Goal: Task Accomplishment & Management: Manage account settings

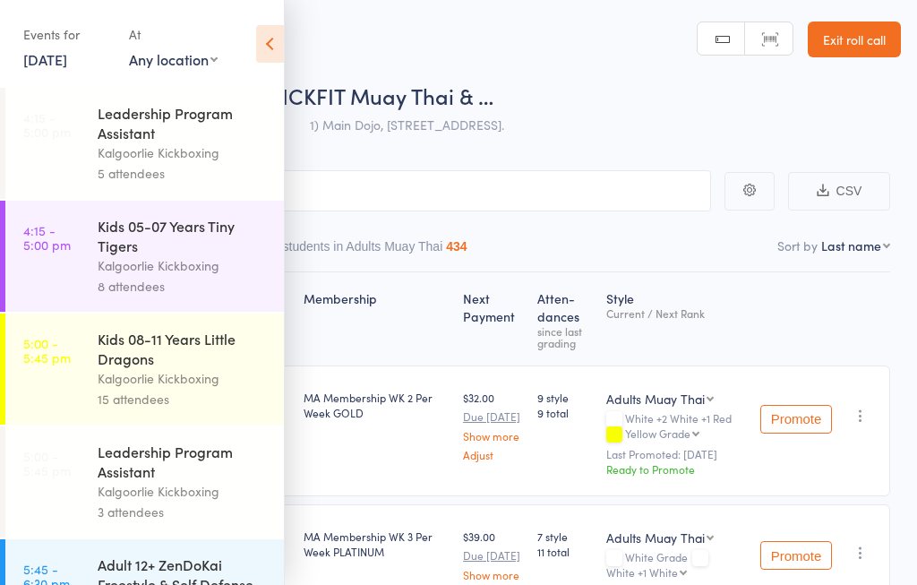
click at [67, 64] on link "[DATE]" at bounding box center [45, 59] width 44 height 20
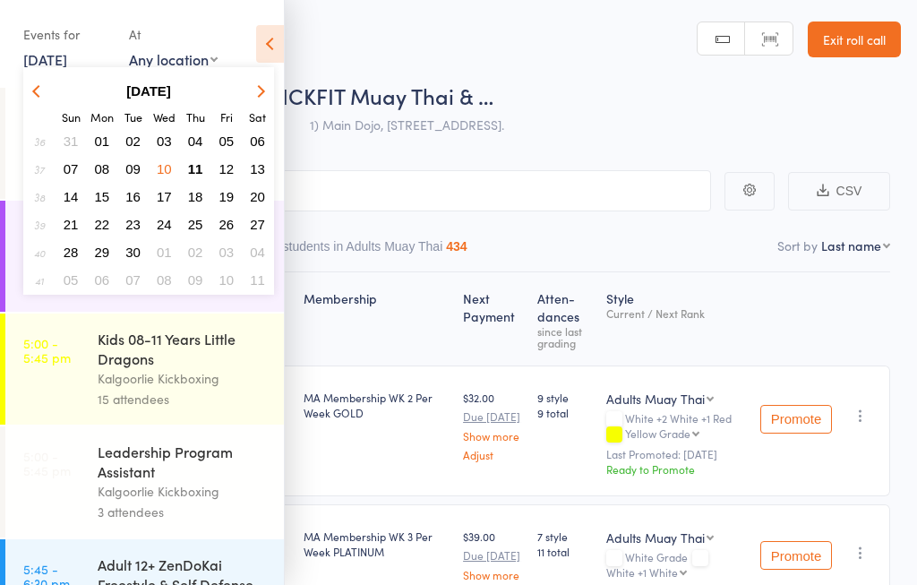
click at [189, 167] on span "11" at bounding box center [195, 168] width 15 height 15
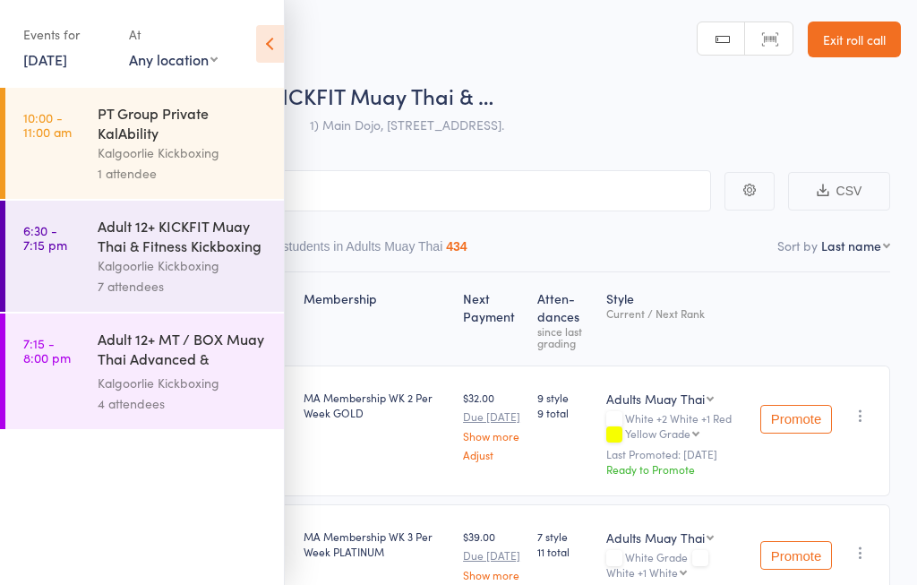
click at [261, 35] on icon at bounding box center [270, 44] width 28 height 38
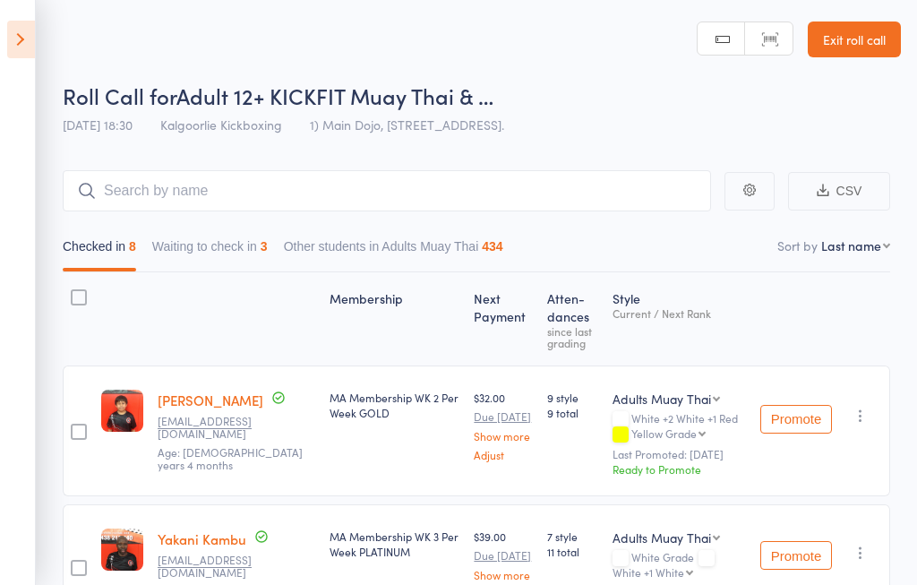
click at [21, 39] on icon at bounding box center [21, 40] width 28 height 38
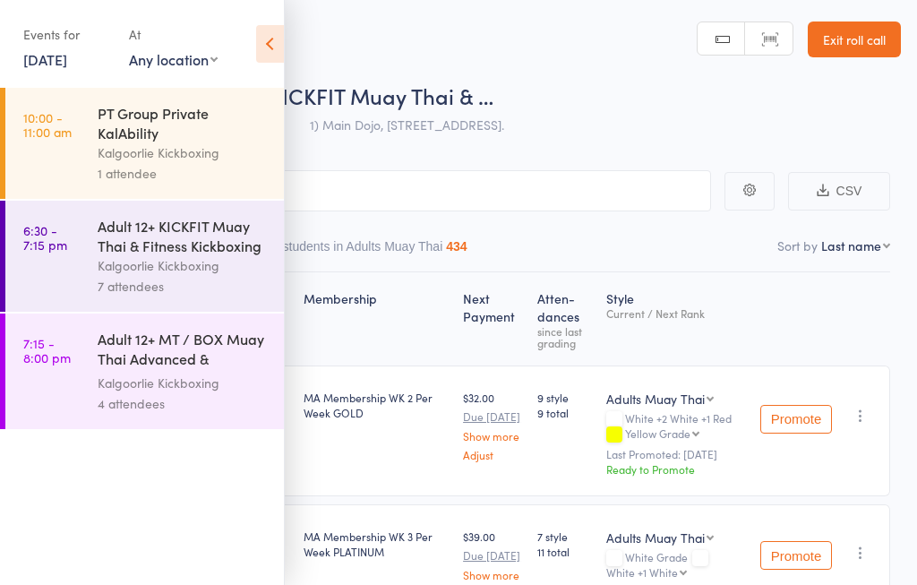
click at [66, 276] on link "6:30 - 7:15 pm Adult 12+ KICKFIT Muay Thai & Fitness Kickboxing Kalgoorlie Kick…" at bounding box center [144, 256] width 279 height 111
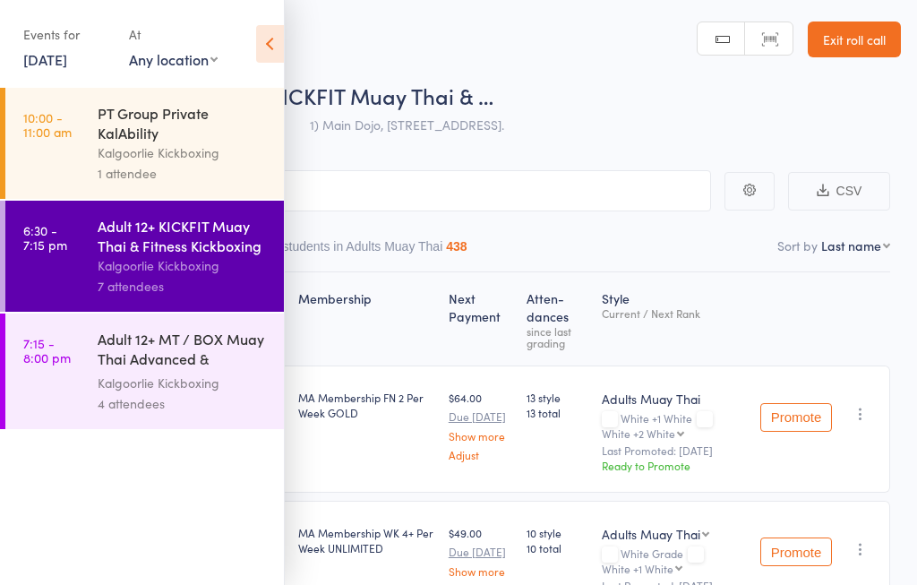
click at [262, 50] on icon at bounding box center [270, 44] width 28 height 38
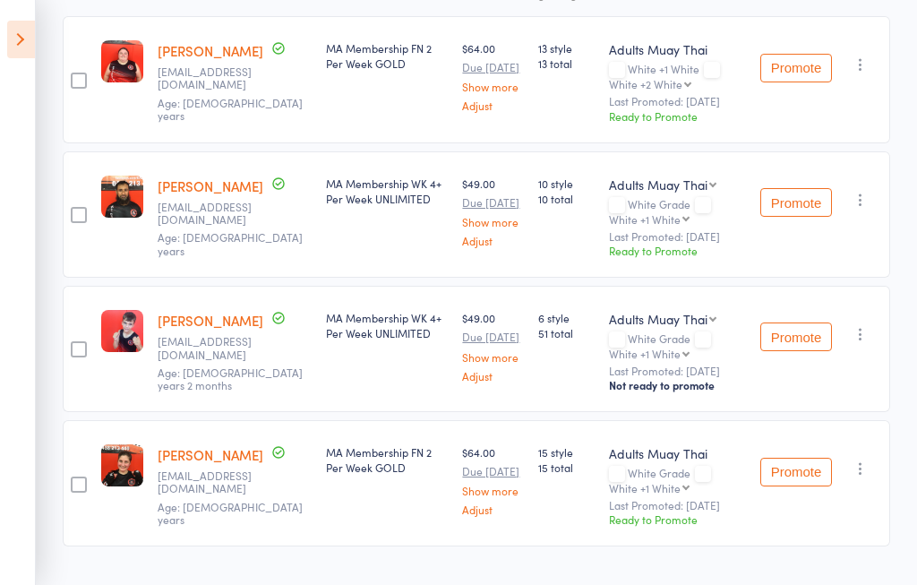
scroll to position [348, 0]
click at [682, 323] on select "ZDK 12-15 Years Teen Terrors Adults Muay Thai" at bounding box center [662, 320] width 107 height 18
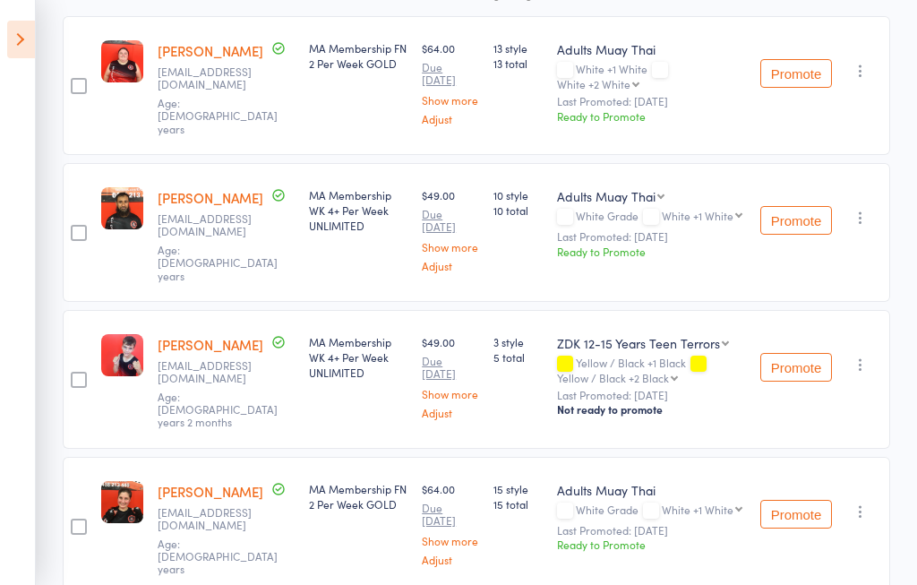
click at [664, 348] on select "ZDK 12-15 Years Teen Terrors Adults Muay Thai" at bounding box center [643, 343] width 172 height 18
select select "1"
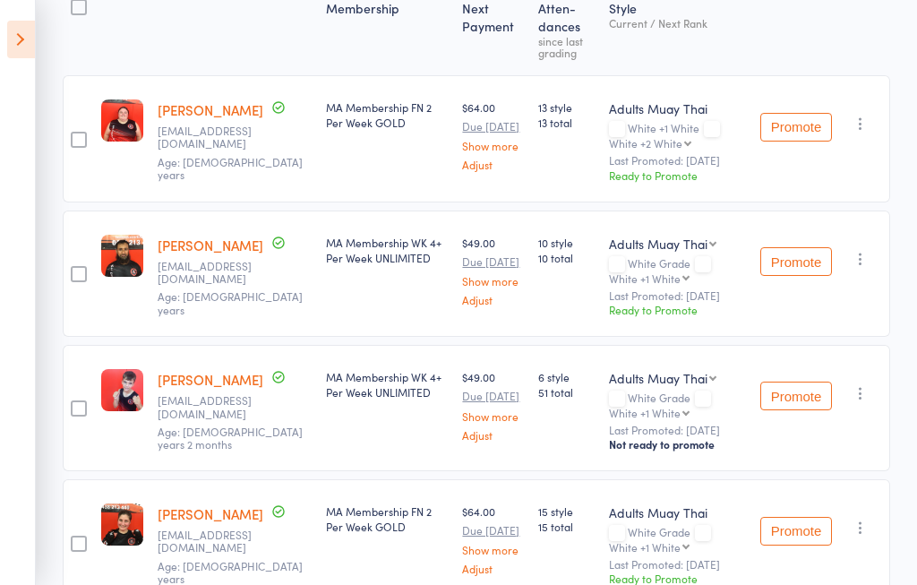
scroll to position [264, 0]
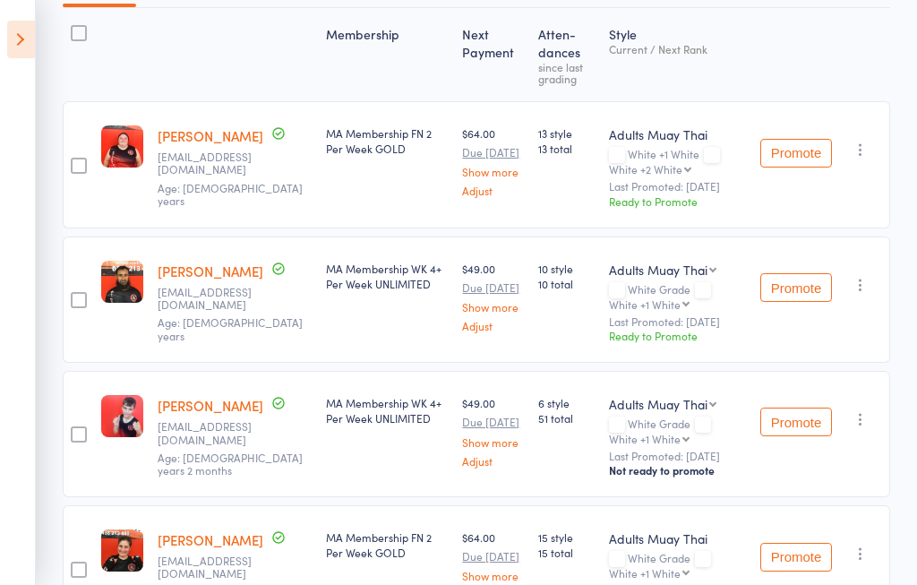
click at [87, 466] on div at bounding box center [78, 434] width 31 height 126
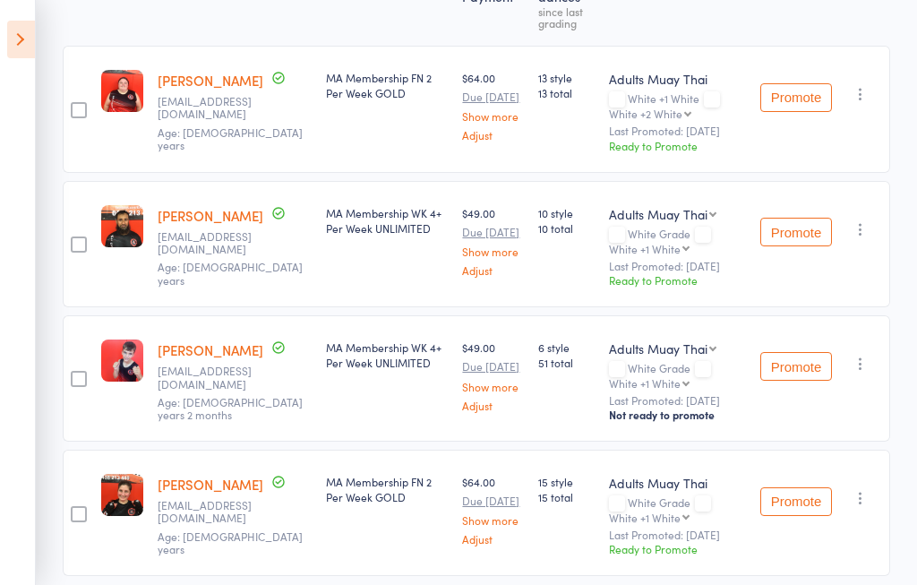
scroll to position [321, 0]
click at [64, 431] on div at bounding box center [78, 377] width 31 height 126
click at [644, 519] on select "White +1 White White +2 White White +2 White +1 Red Yellow Grade Yellow +1 Whit…" at bounding box center [649, 517] width 81 height 12
select select "1"
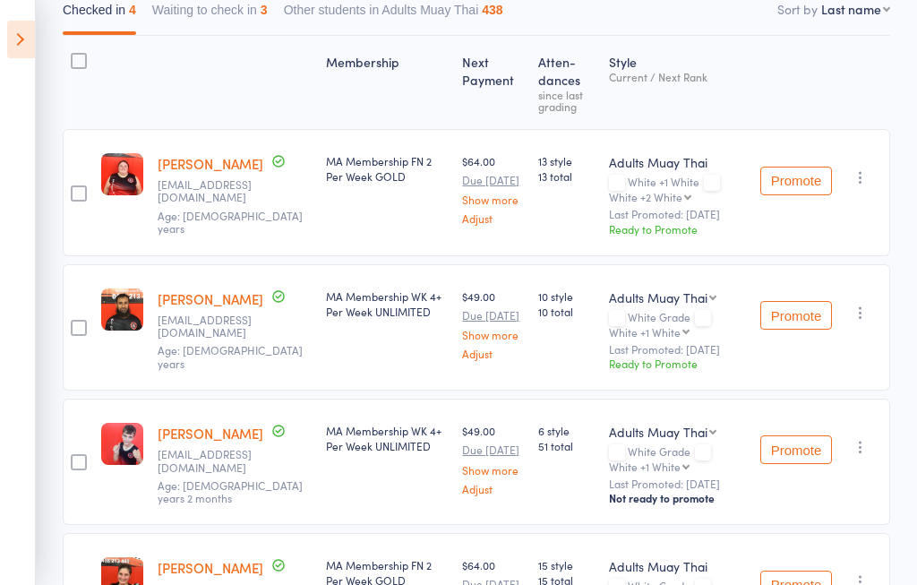
scroll to position [256, 0]
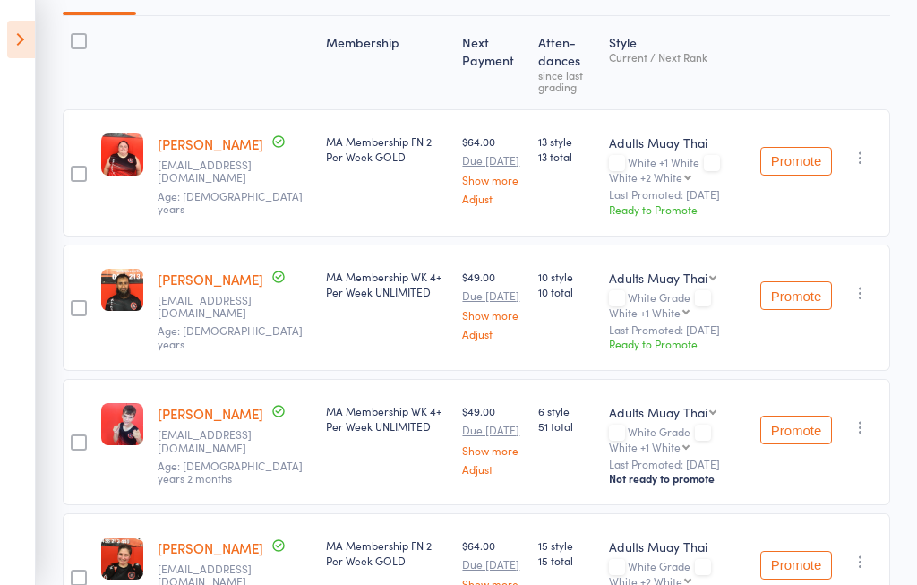
click at [646, 419] on select "ZDK 12-15 Years Teen Terrors Adults Muay Thai" at bounding box center [662, 412] width 107 height 18
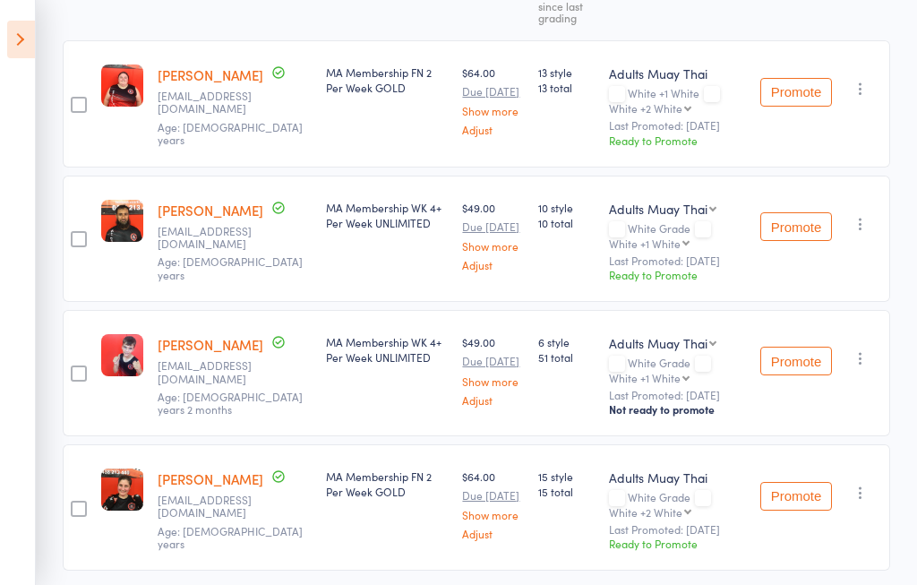
scroll to position [163, 0]
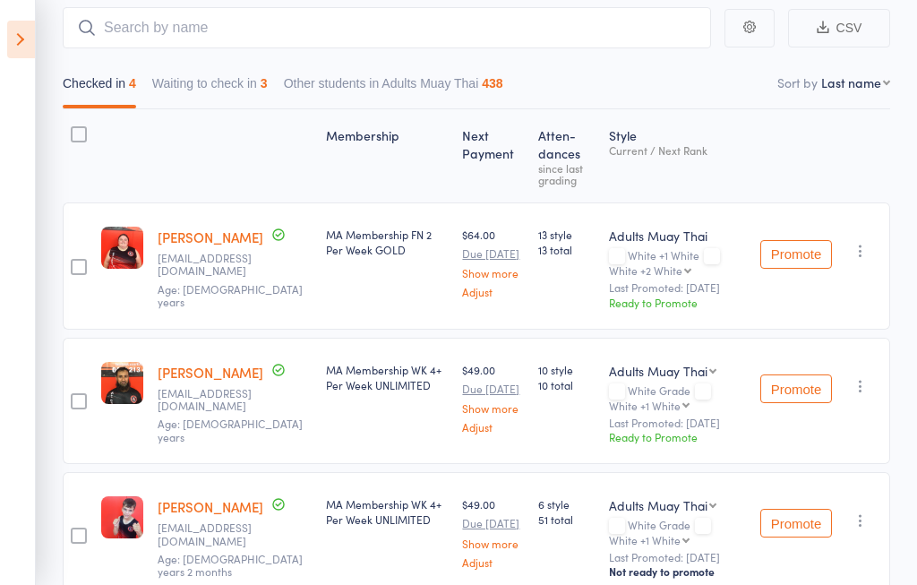
click at [792, 255] on button "Promote" at bounding box center [796, 254] width 72 height 29
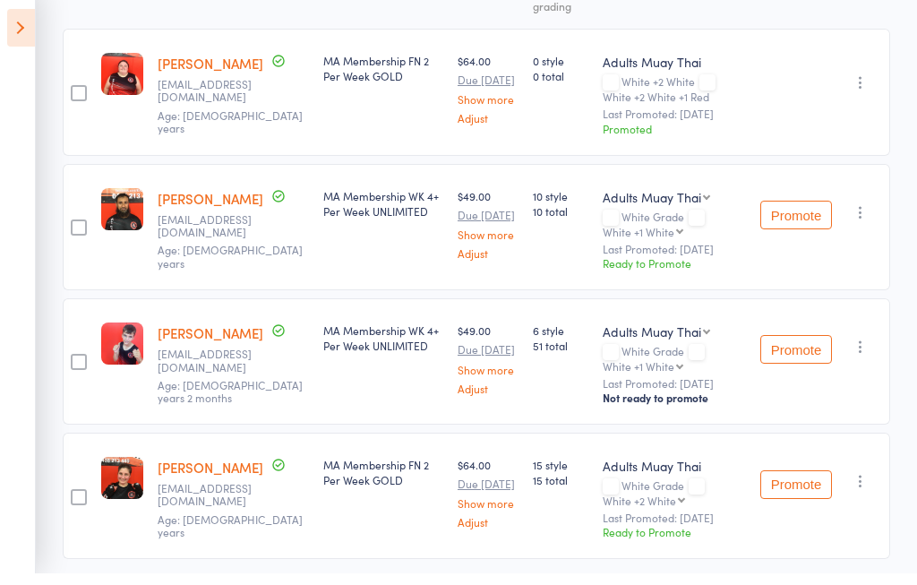
scroll to position [392, 0]
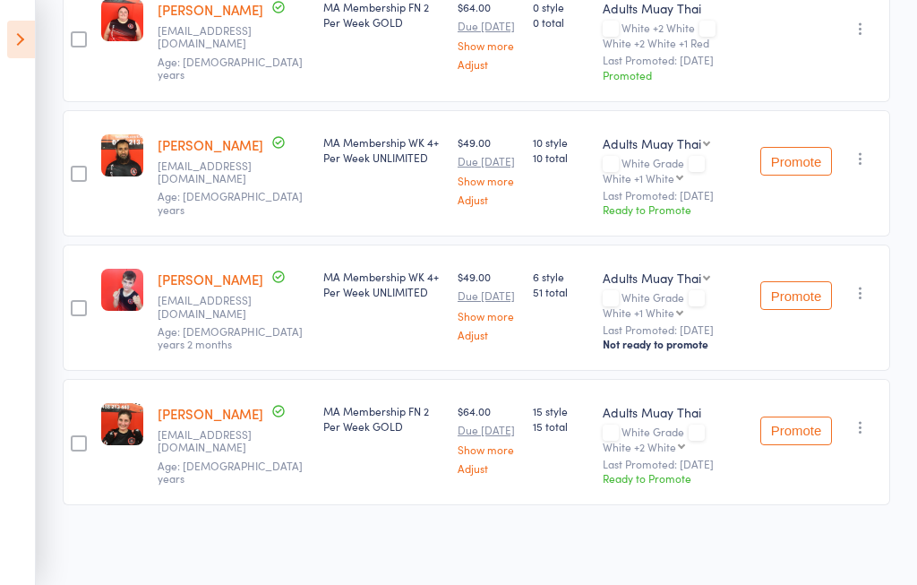
click at [811, 434] on button "Promote" at bounding box center [796, 430] width 72 height 29
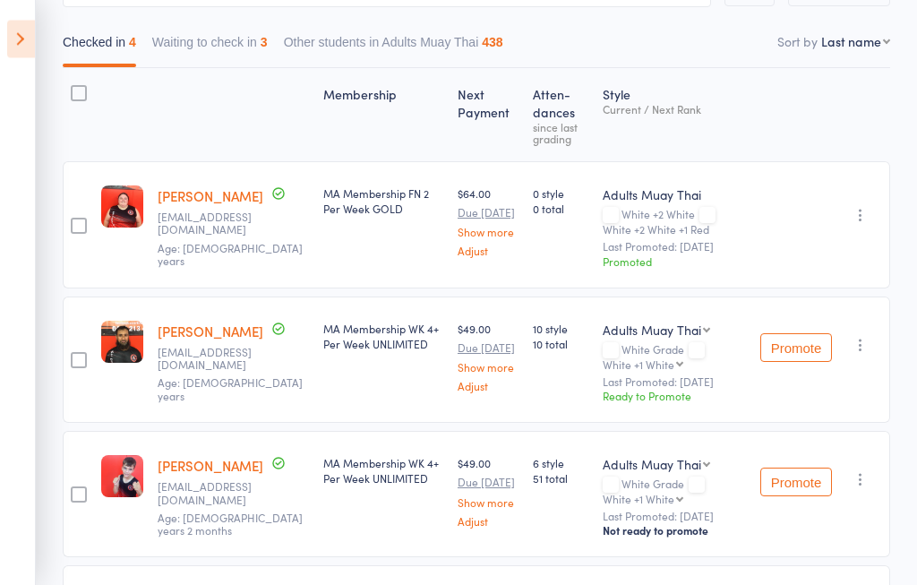
scroll to position [204, 0]
click at [796, 492] on button "Promote" at bounding box center [796, 482] width 72 height 29
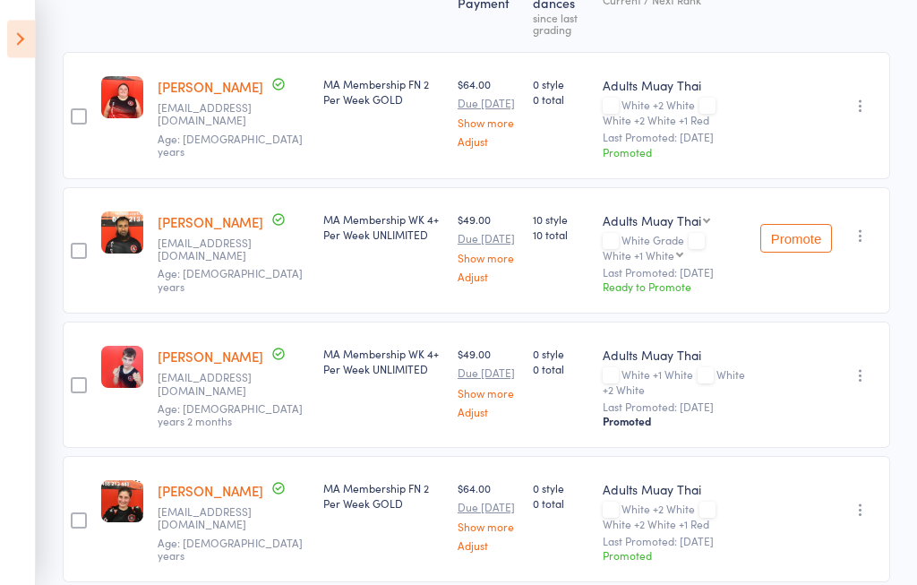
scroll to position [309, 0]
